Goal: Obtain resource: Download file/media

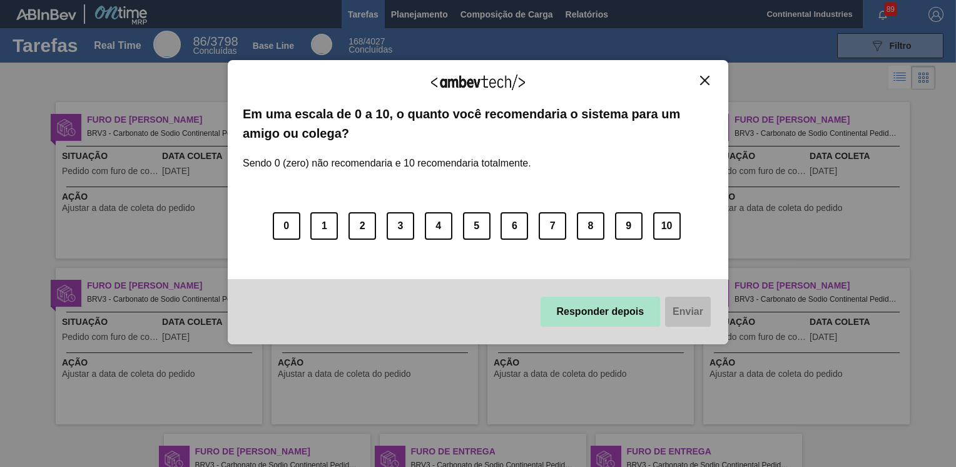
click at [618, 307] on button "Responder depois" at bounding box center [601, 312] width 120 height 30
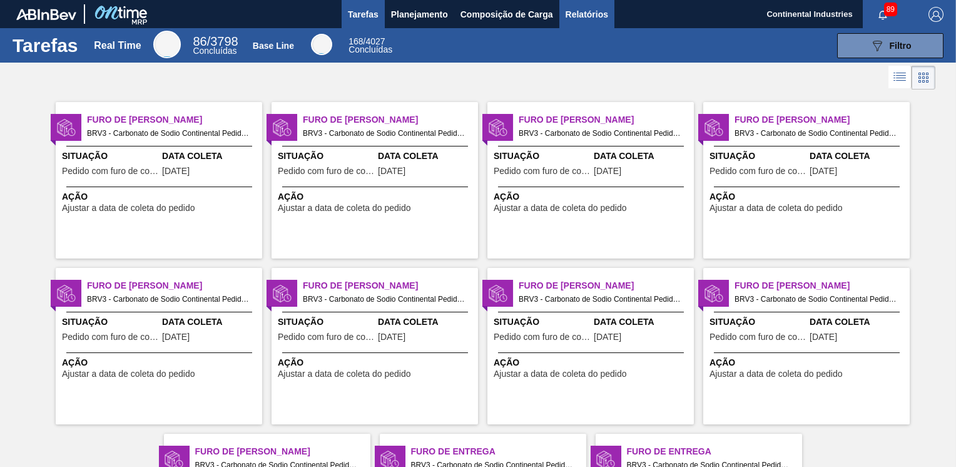
click at [592, 15] on span "Relatórios" at bounding box center [587, 14] width 43 height 15
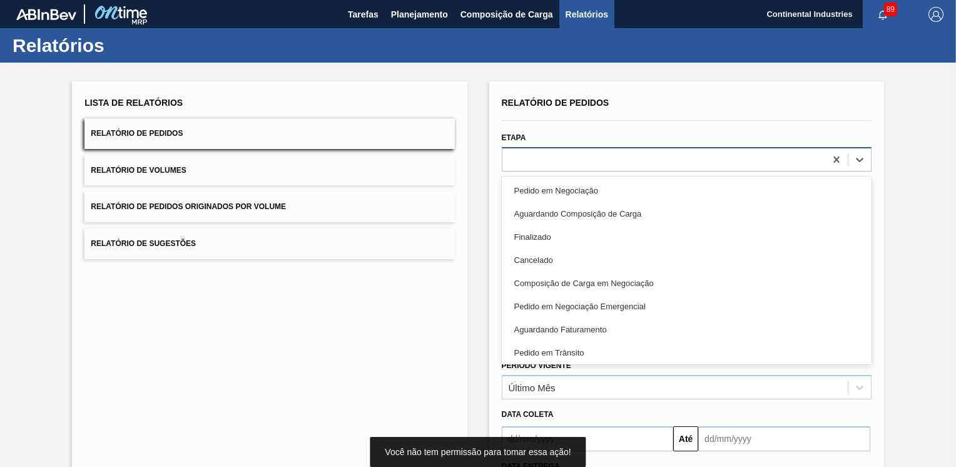
click at [645, 163] on div at bounding box center [664, 159] width 323 height 18
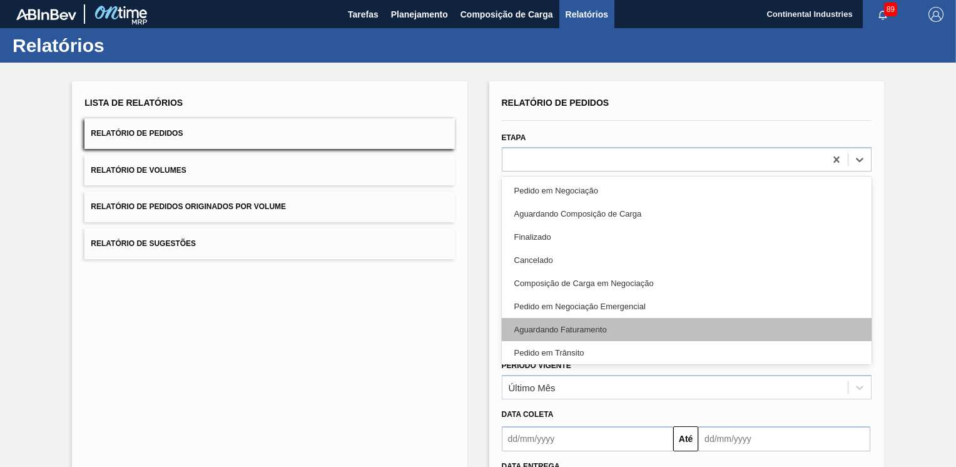
click at [537, 327] on div "Aguardando Faturamento" at bounding box center [687, 329] width 370 height 23
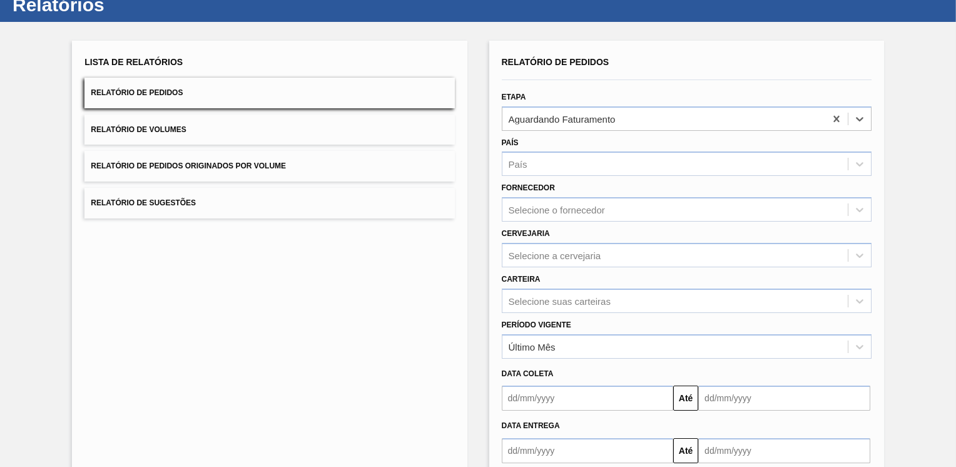
scroll to position [63, 0]
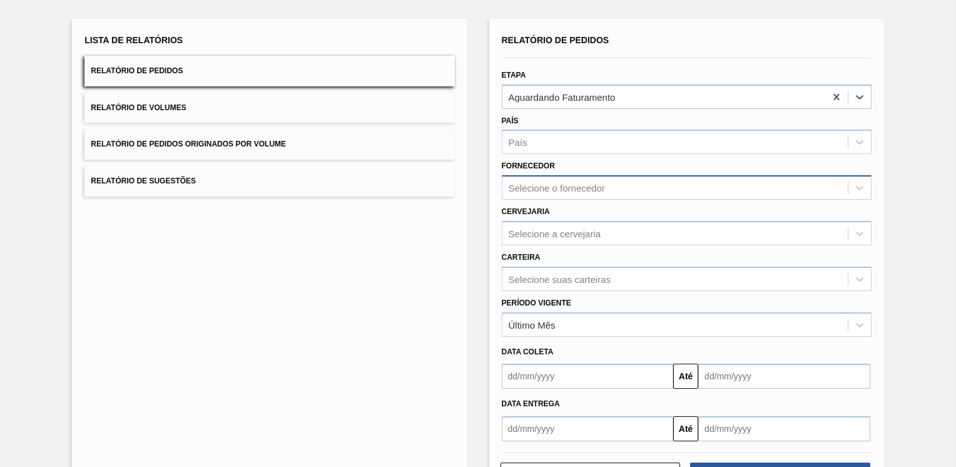
click at [692, 197] on div "Selecione o fornecedor" at bounding box center [687, 187] width 370 height 24
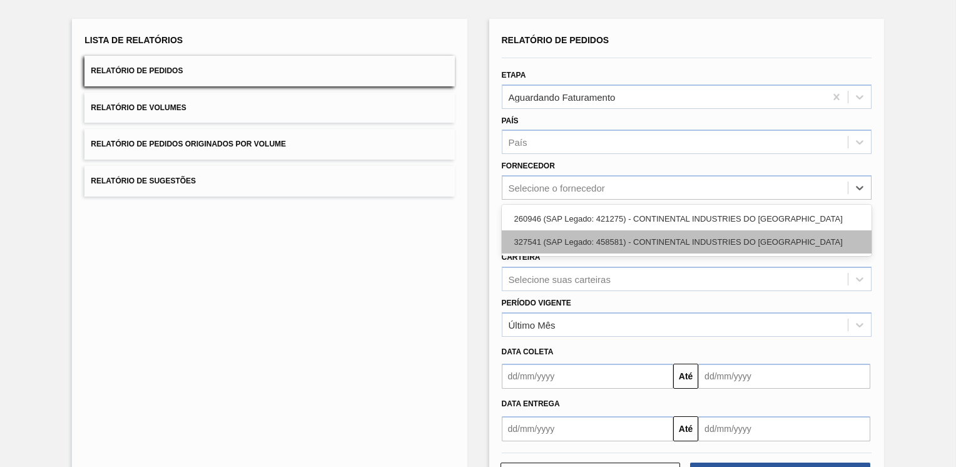
click at [622, 247] on div "327541 (SAP Legado: 458581) - CONTINENTAL INDUSTRIES DO [GEOGRAPHIC_DATA]" at bounding box center [687, 241] width 370 height 23
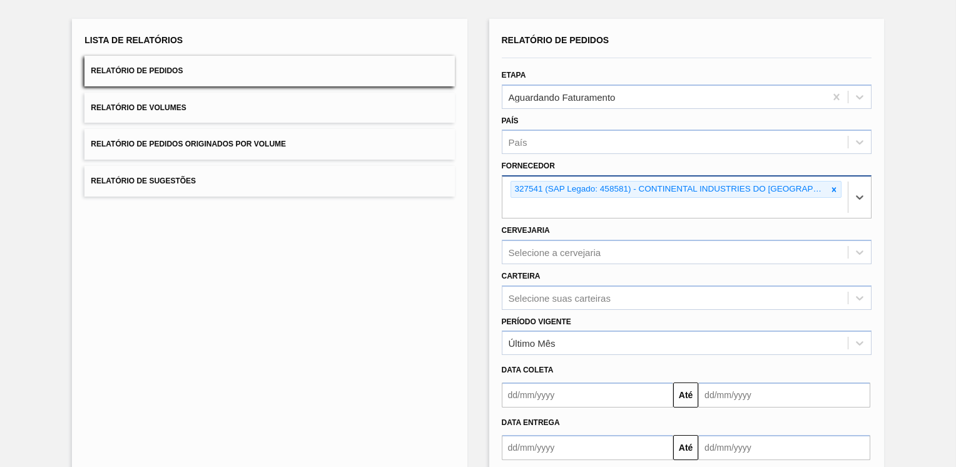
scroll to position [113, 0]
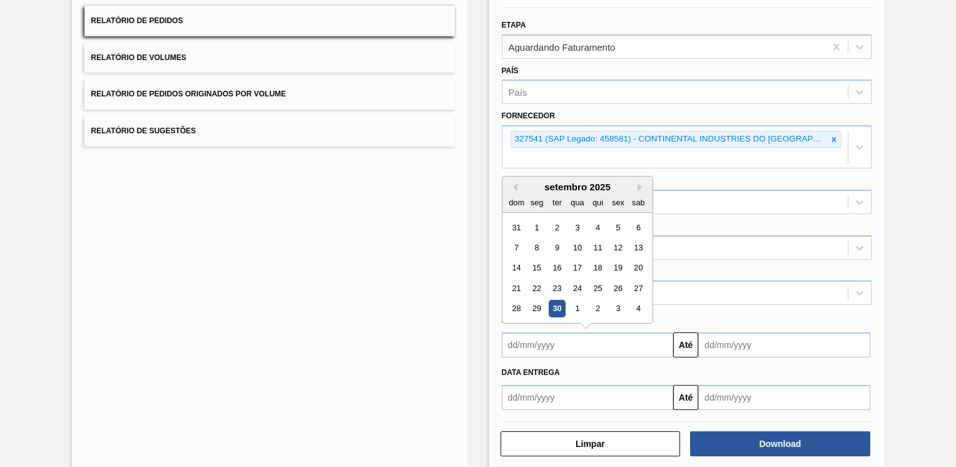
click at [576, 332] on input "text" at bounding box center [588, 344] width 172 height 25
click at [524, 385] on input "text" at bounding box center [588, 397] width 172 height 25
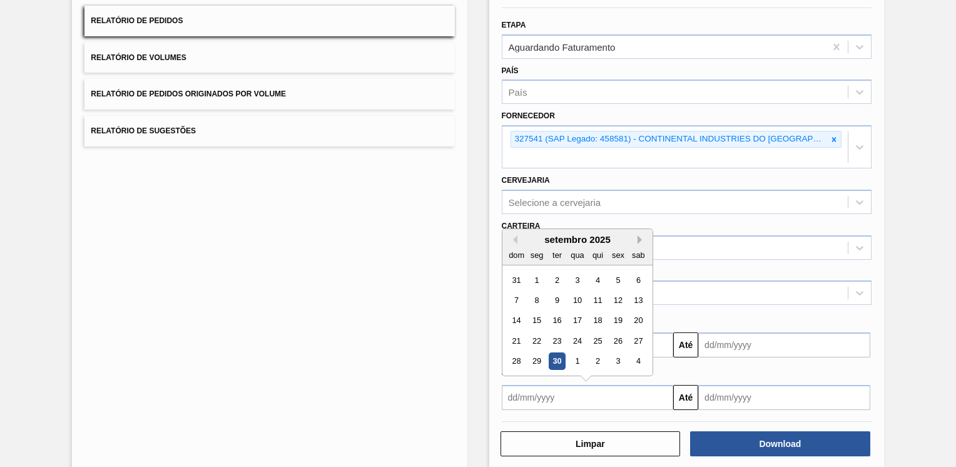
click at [638, 235] on button "Next Month" at bounding box center [642, 239] width 9 height 9
click at [516, 234] on div "outubro 2025" at bounding box center [578, 239] width 150 height 11
click at [511, 235] on button "Previous Month" at bounding box center [513, 239] width 9 height 9
click at [556, 353] on div "30" at bounding box center [556, 361] width 17 height 17
type input "[DATE]"
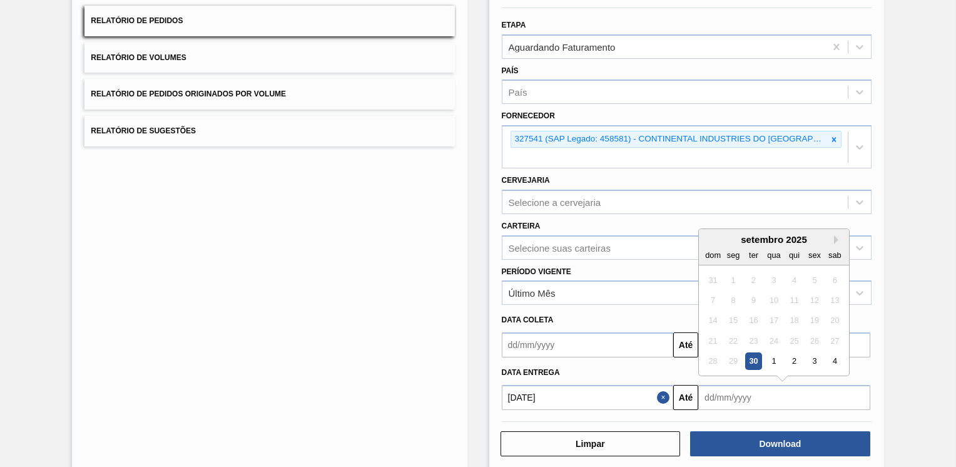
click at [749, 385] on input "text" at bounding box center [785, 397] width 172 height 25
click at [834, 235] on button "Next Month" at bounding box center [838, 239] width 9 height 9
click at [772, 292] on div "5" at bounding box center [774, 300] width 17 height 17
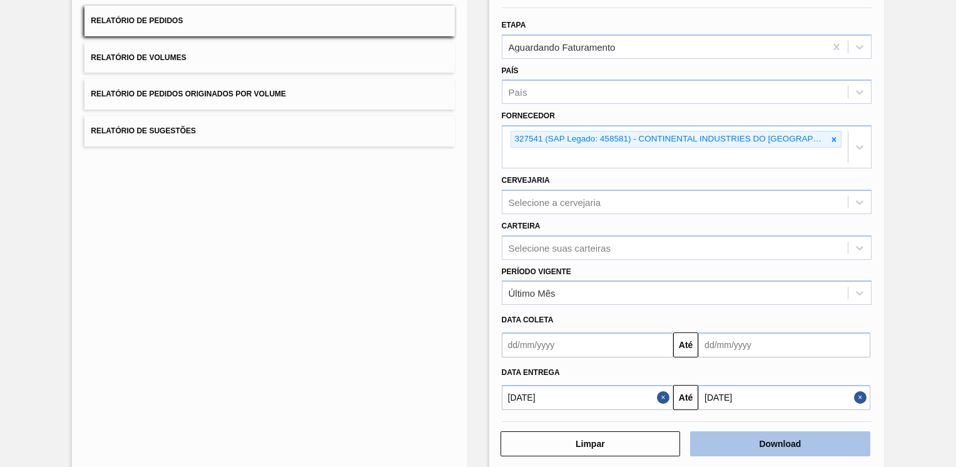
click at [766, 431] on button "Download" at bounding box center [780, 443] width 180 height 25
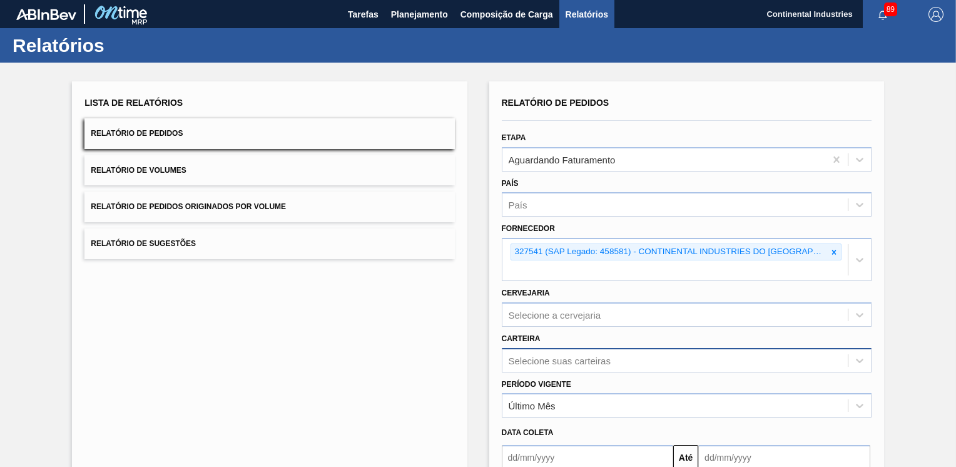
scroll to position [63, 0]
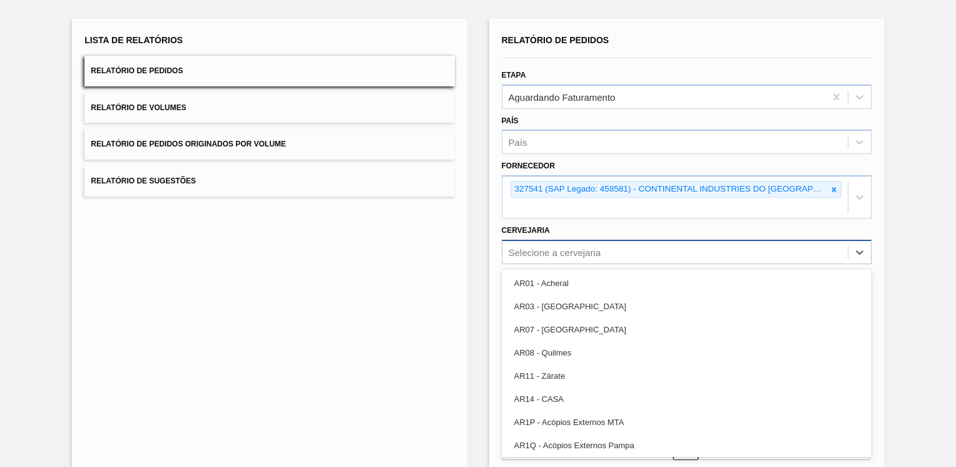
click at [618, 243] on div "Selecione a cervejaria" at bounding box center [676, 252] width 346 height 18
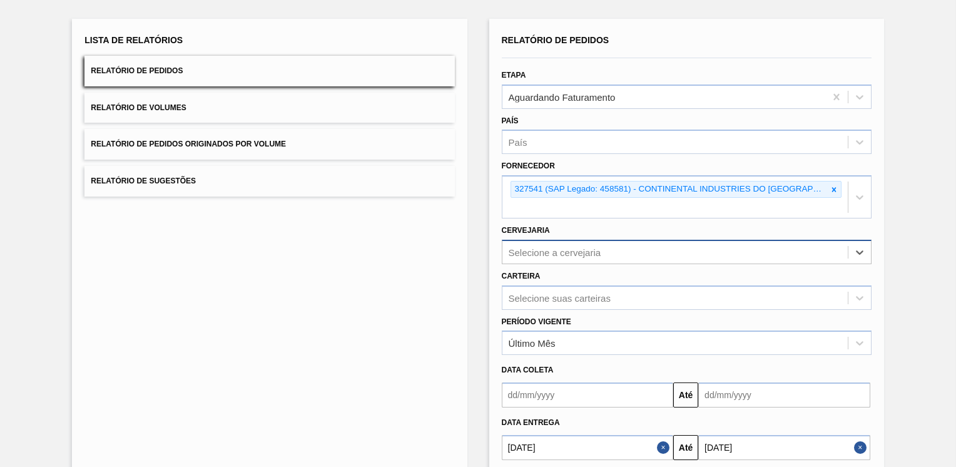
click at [618, 243] on div "Selecione a cervejaria" at bounding box center [676, 252] width 346 height 18
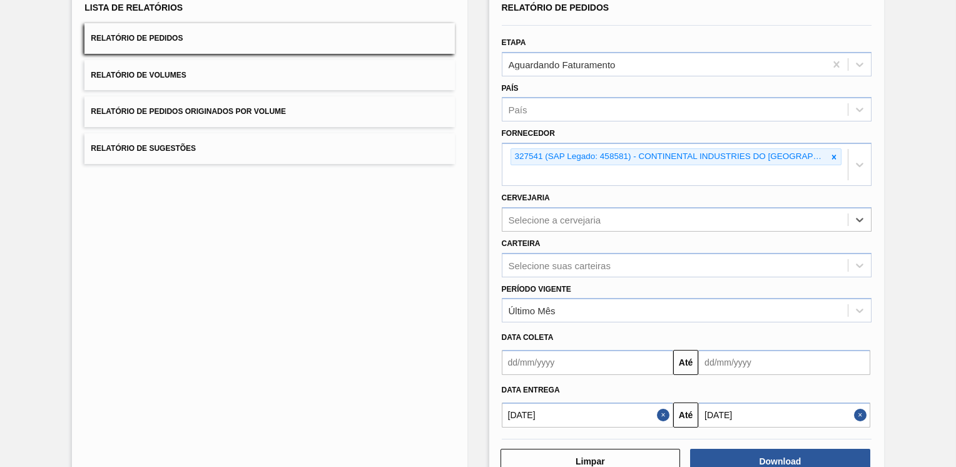
scroll to position [113, 0]
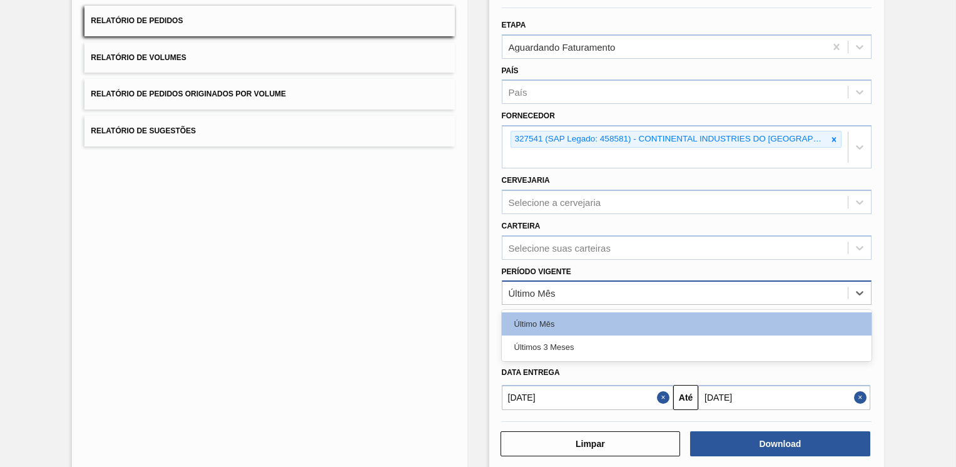
click at [580, 284] on div "Último Mês" at bounding box center [676, 293] width 346 height 18
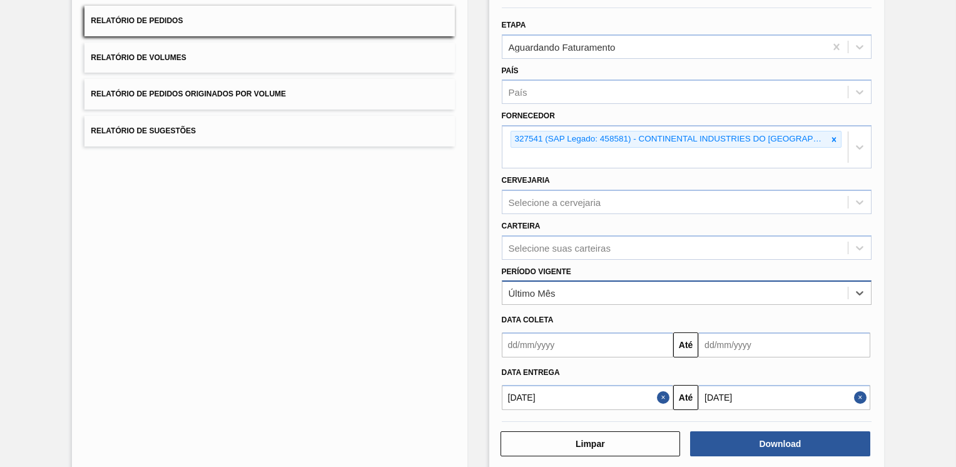
click at [580, 284] on div "Último Mês" at bounding box center [676, 293] width 346 height 18
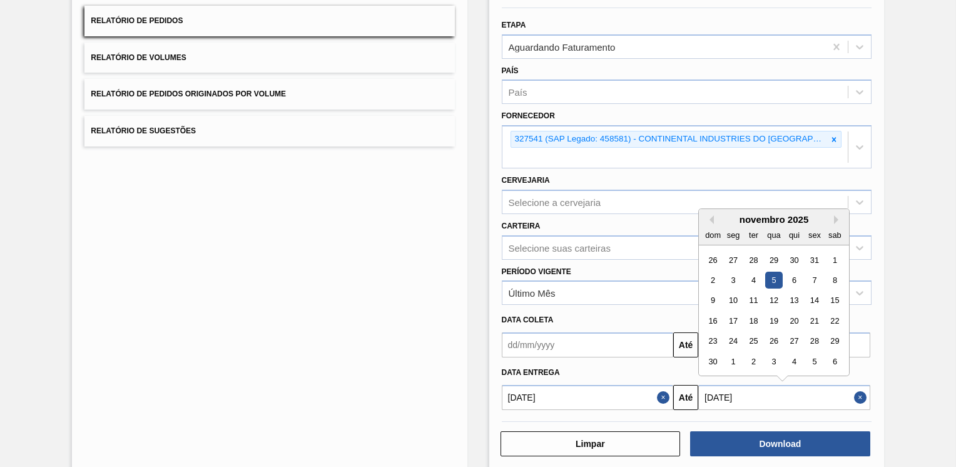
click at [755, 385] on input "[DATE]" at bounding box center [785, 397] width 172 height 25
click at [710, 215] on button "Previous Month" at bounding box center [709, 219] width 9 height 9
click at [774, 312] on div "22" at bounding box center [774, 320] width 17 height 17
type input "[DATE]"
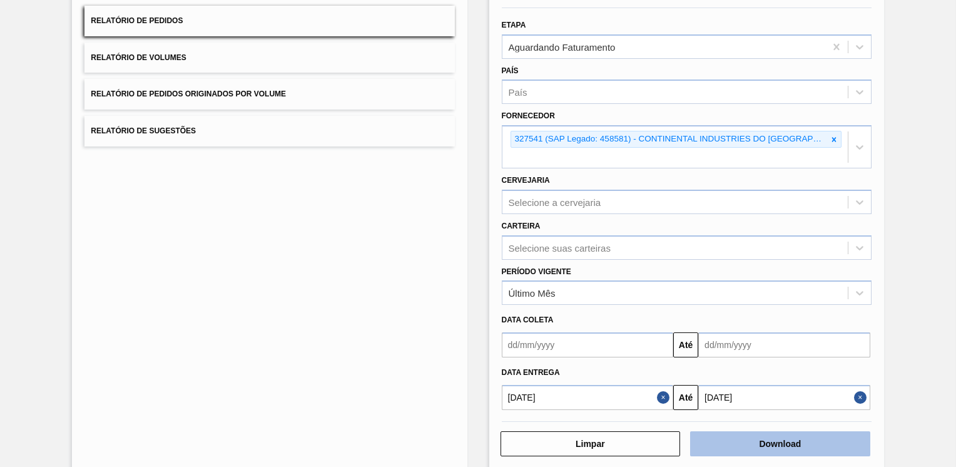
click at [774, 431] on button "Download" at bounding box center [780, 443] width 180 height 25
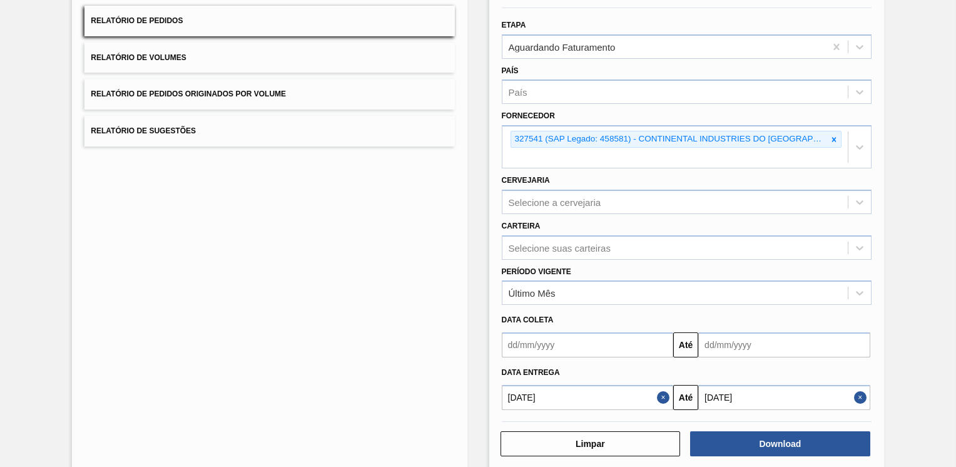
scroll to position [0, 0]
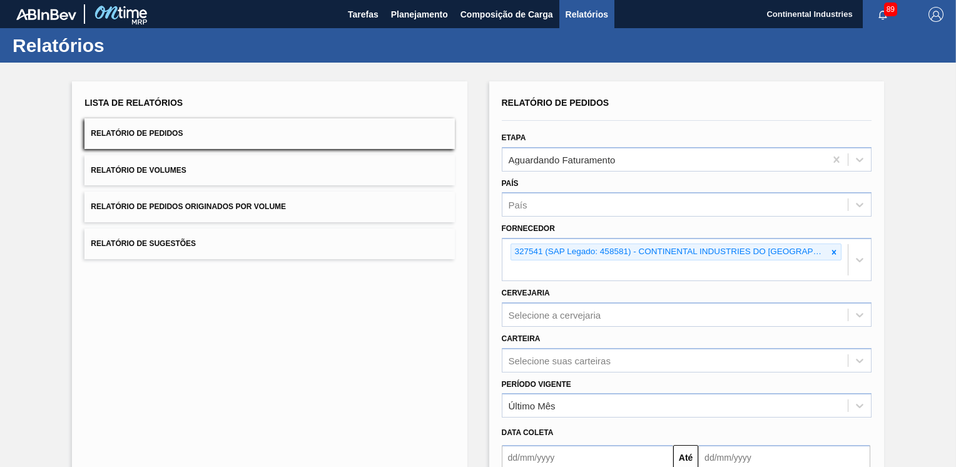
click at [156, 166] on span "Relatório de Volumes" at bounding box center [138, 170] width 95 height 9
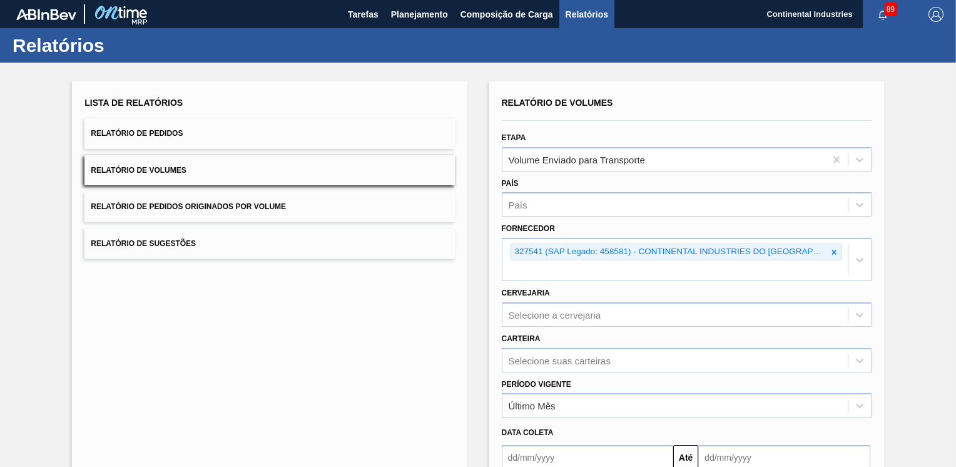
click at [172, 136] on span "Relatório de Pedidos" at bounding box center [137, 133] width 92 height 9
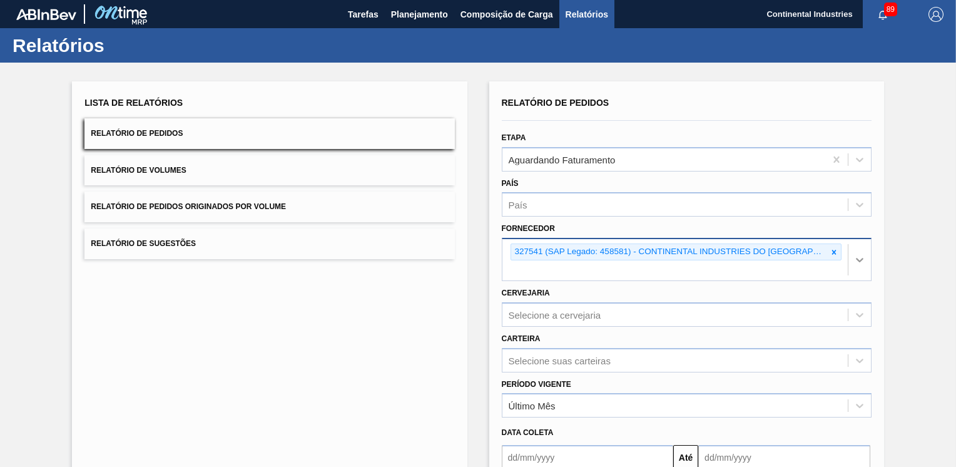
click at [854, 253] on icon at bounding box center [860, 259] width 13 height 13
click at [830, 250] on icon at bounding box center [834, 252] width 9 height 9
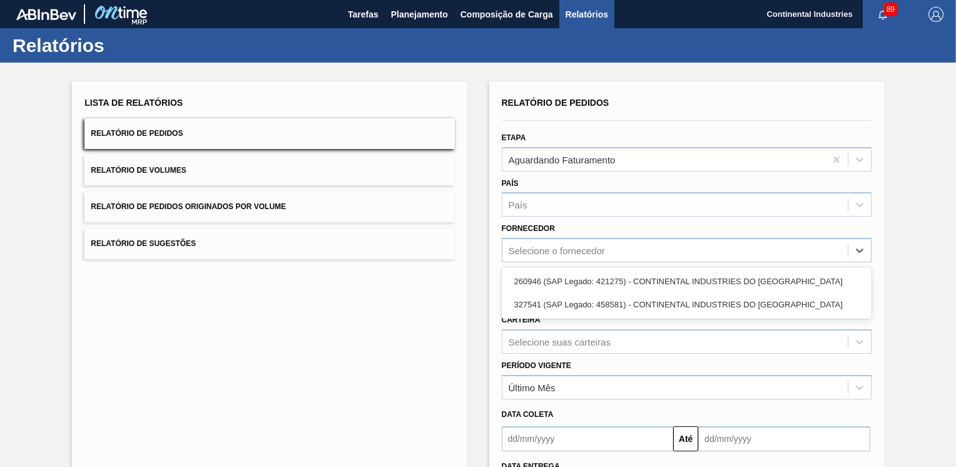
click at [421, 315] on div "Lista de Relatórios Relatório de Pedidos Relatório de Volumes Relatório de Pedi…" at bounding box center [269, 322] width 395 height 483
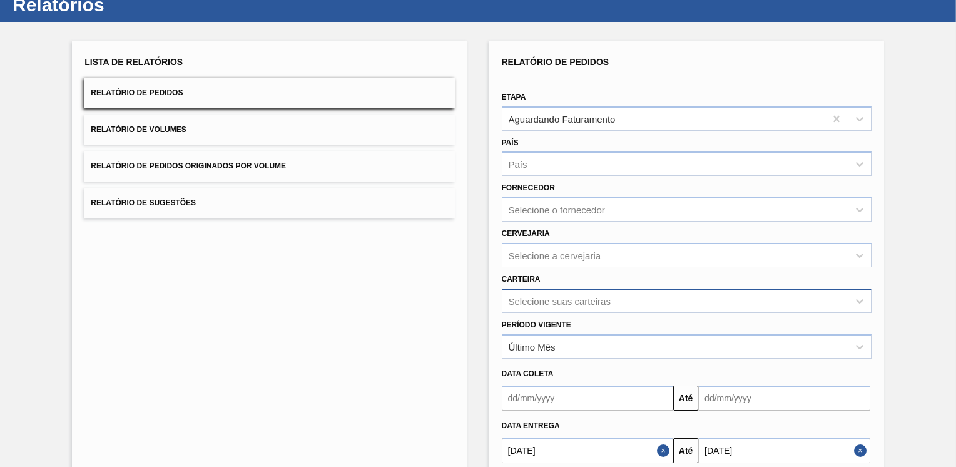
scroll to position [63, 0]
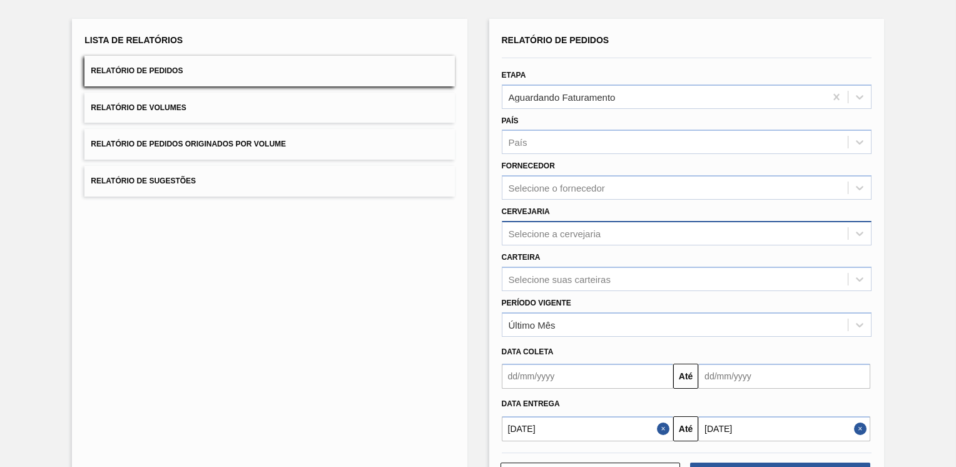
click at [633, 233] on div "Selecione a cervejaria" at bounding box center [676, 233] width 346 height 18
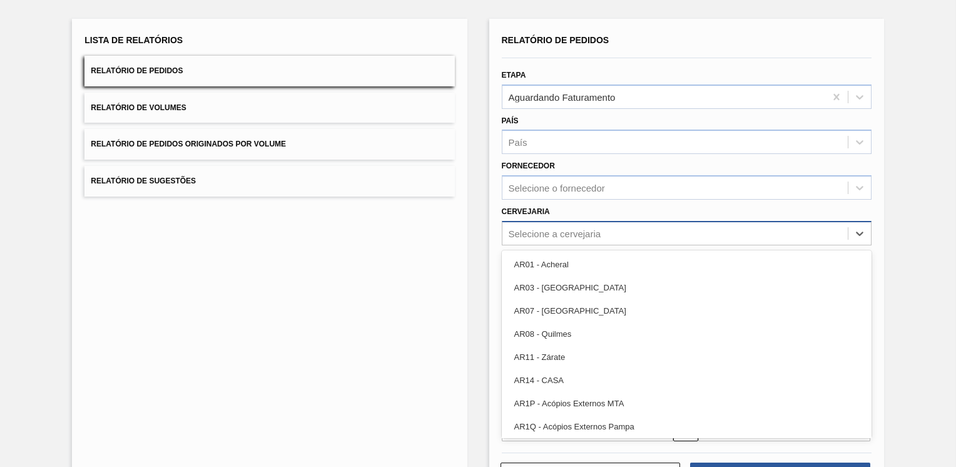
click at [633, 233] on div "Selecione a cervejaria" at bounding box center [676, 233] width 346 height 18
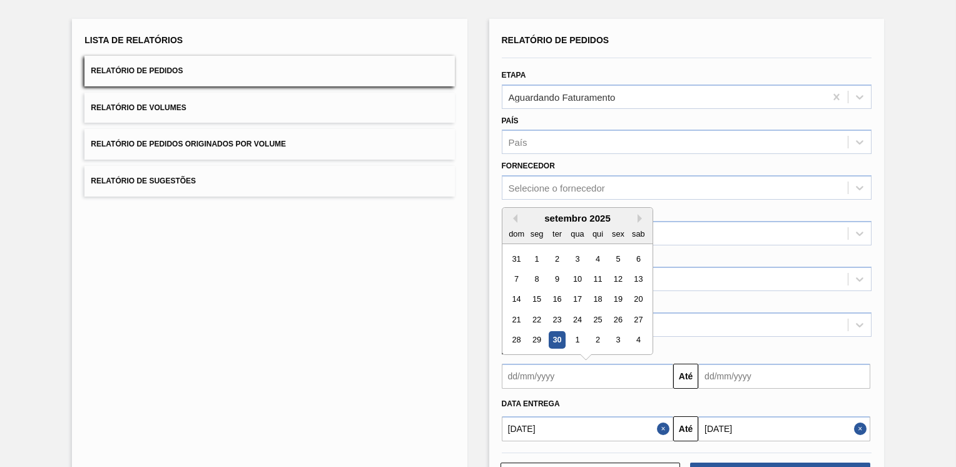
click at [580, 371] on input "text" at bounding box center [588, 376] width 172 height 25
click at [556, 317] on div "23" at bounding box center [556, 319] width 17 height 17
type input "[DATE]"
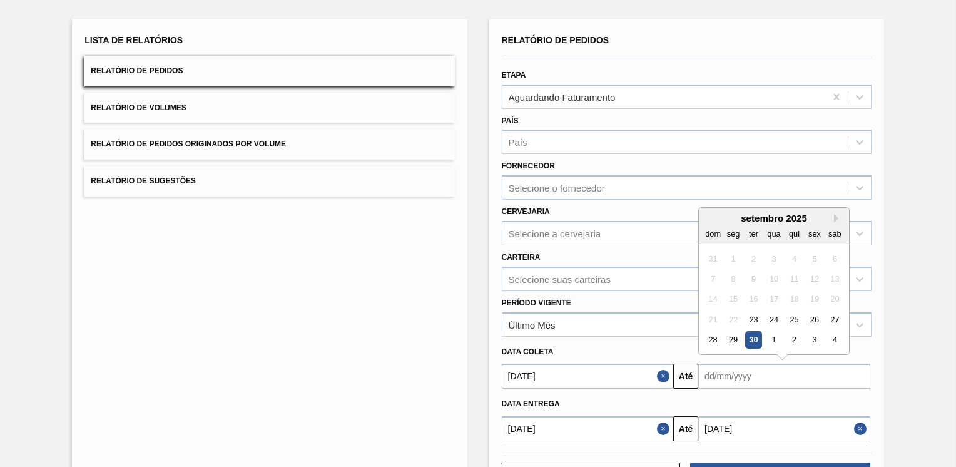
click at [794, 375] on input "text" at bounding box center [785, 376] width 172 height 25
click at [837, 217] on button "Next Month" at bounding box center [838, 218] width 9 height 9
click at [737, 295] on div "13" at bounding box center [733, 299] width 17 height 17
type input "[DATE]"
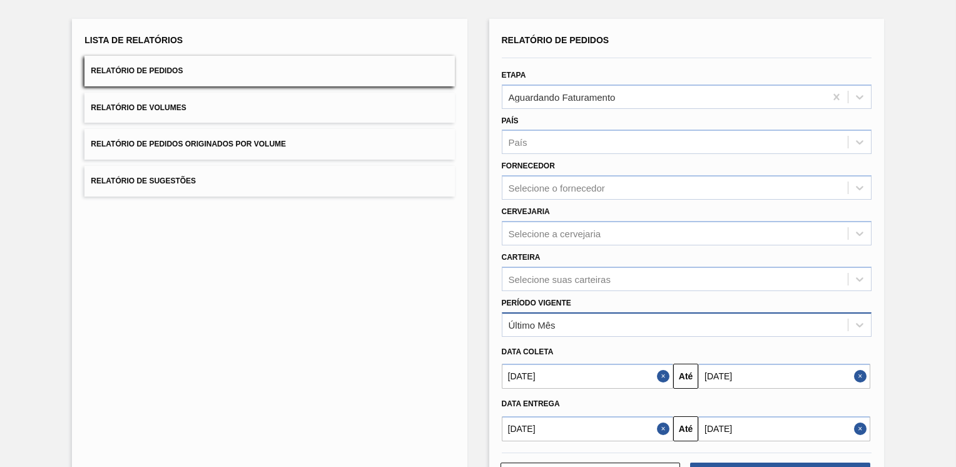
scroll to position [110, 0]
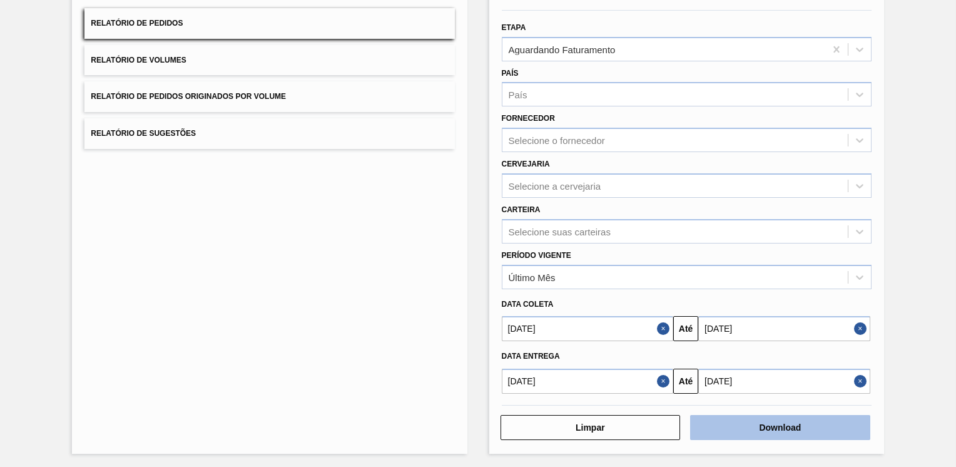
click at [774, 422] on button "Download" at bounding box center [780, 427] width 180 height 25
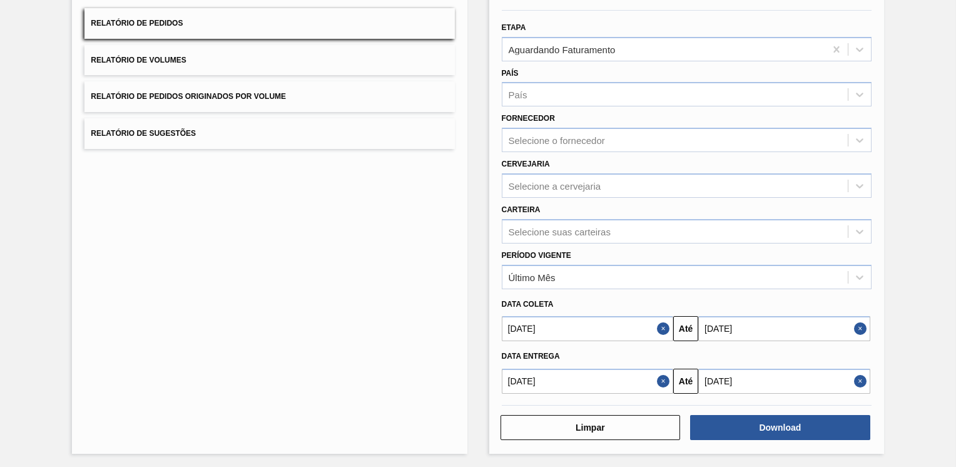
scroll to position [0, 0]
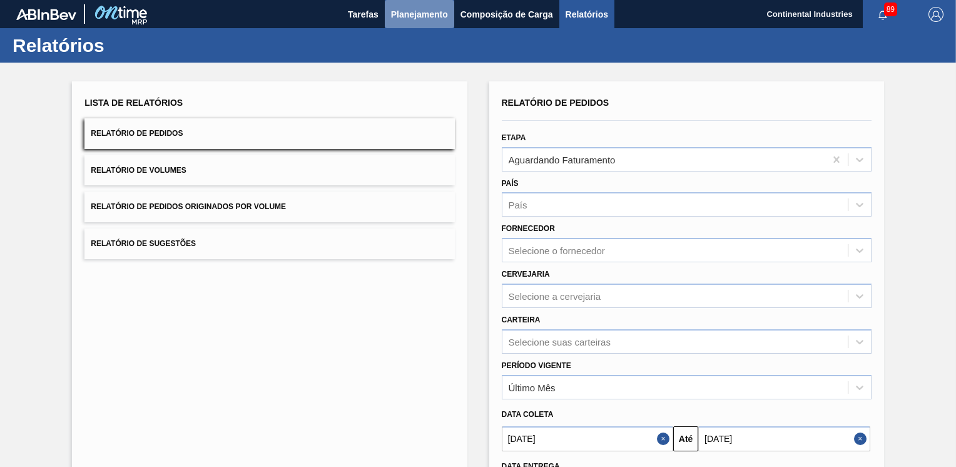
click at [416, 13] on span "Planejamento" at bounding box center [419, 14] width 57 height 15
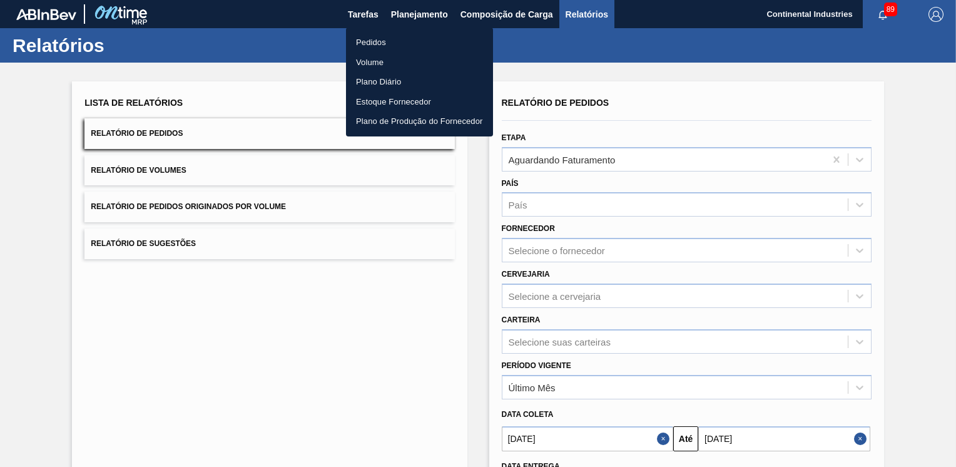
click at [382, 41] on li "Pedidos" at bounding box center [419, 43] width 147 height 20
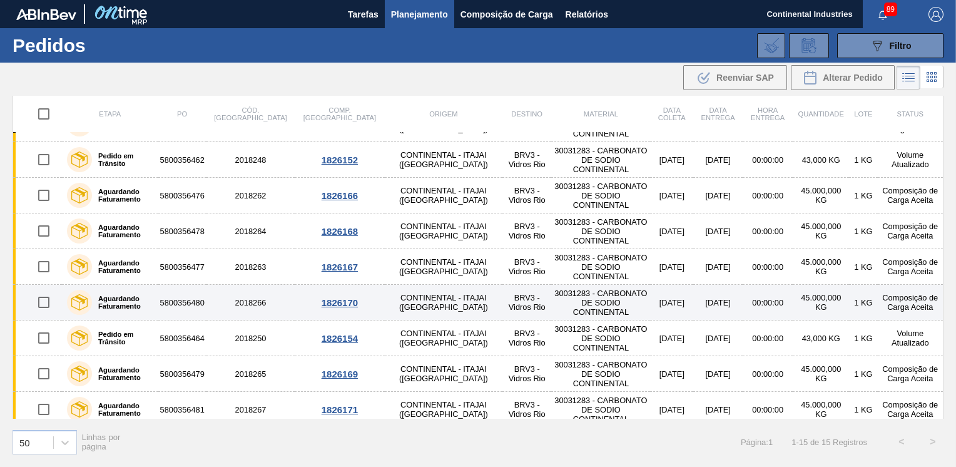
scroll to position [247, 0]
